Goal: Task Accomplishment & Management: Use online tool/utility

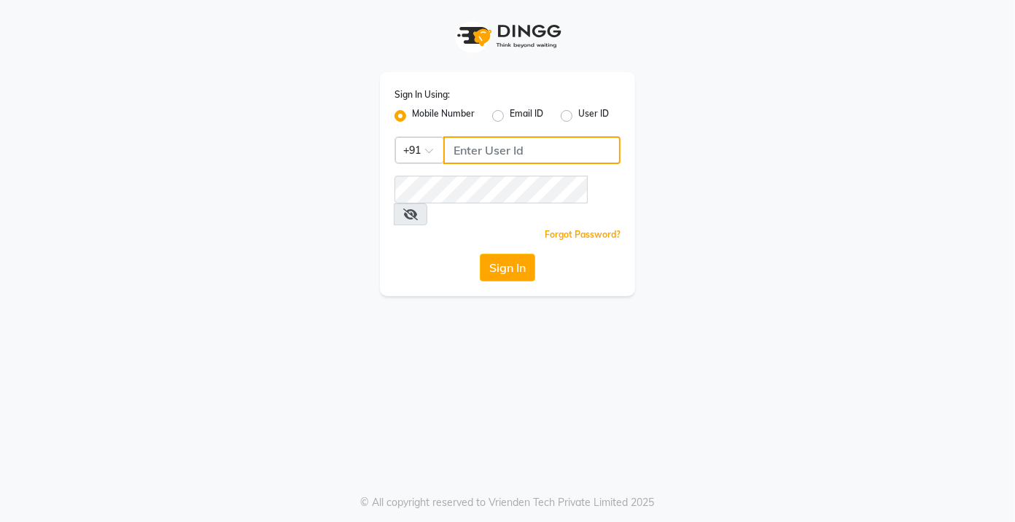
click at [520, 153] on input "Username" at bounding box center [531, 150] width 177 height 28
type input "7022410823"
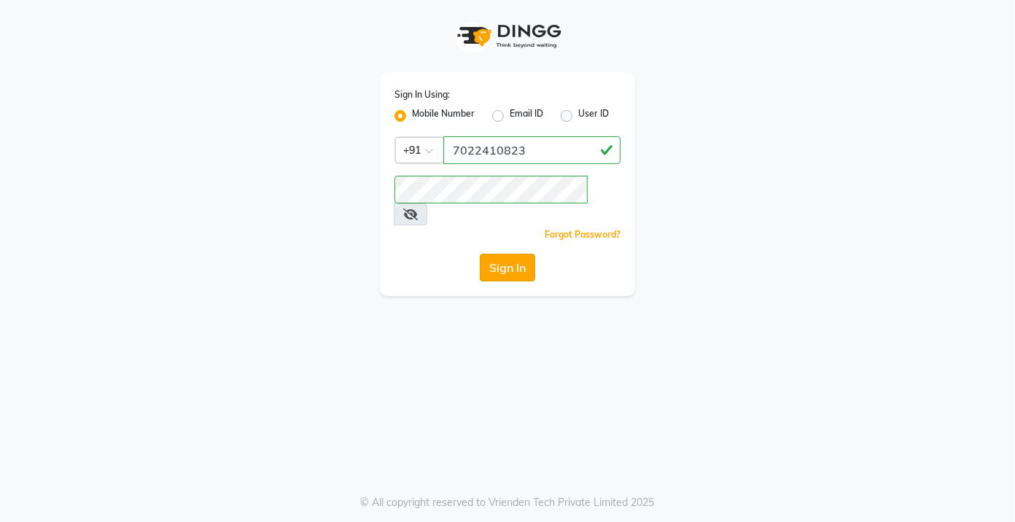
click at [510, 254] on button "Sign In" at bounding box center [507, 268] width 55 height 28
